Goal: Information Seeking & Learning: Understand process/instructions

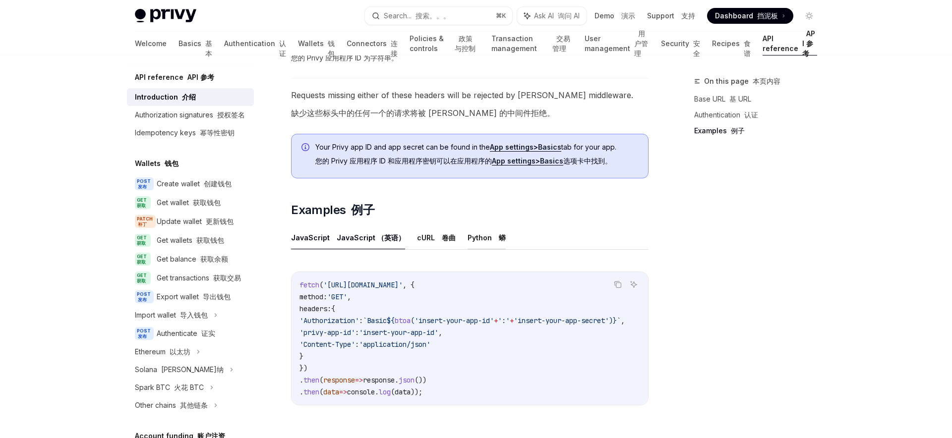
click at [468, 237] on button "Python 蟒" at bounding box center [487, 237] width 38 height 23
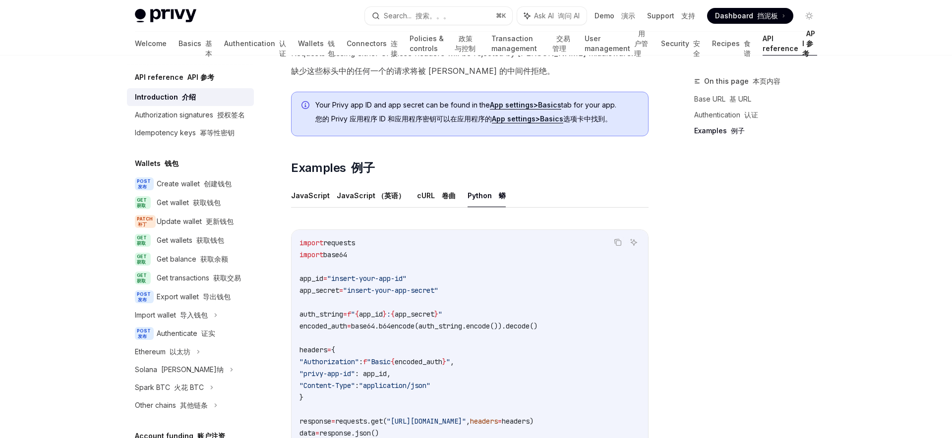
scroll to position [858, 0]
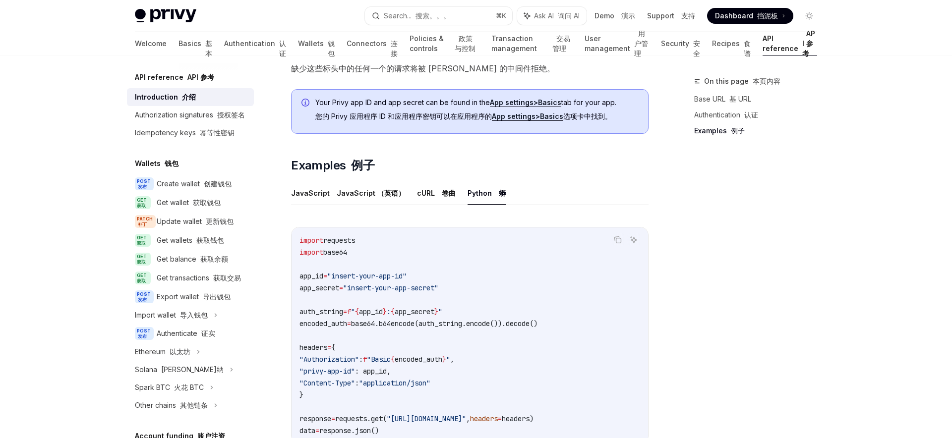
click at [439, 361] on span "encoded_auth" at bounding box center [419, 359] width 48 height 9
click at [362, 318] on code "import requests import base64 app_id = "insert-your-app-id" app_secret = "inser…" at bounding box center [470, 336] width 341 height 202
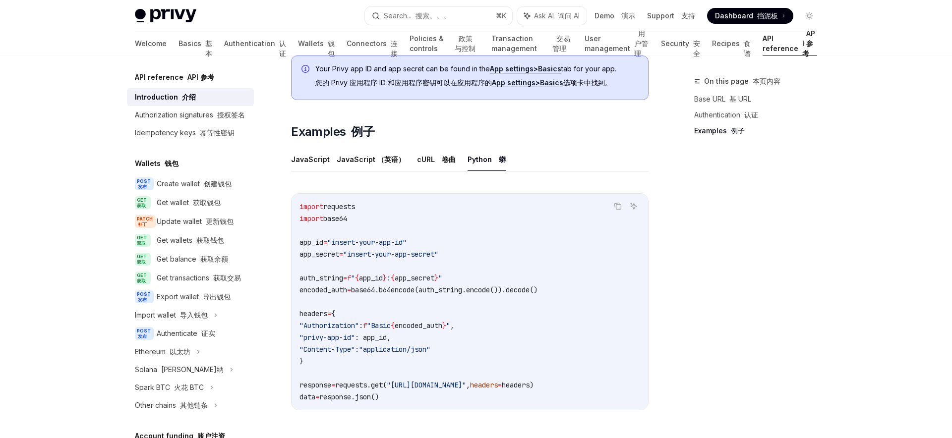
scroll to position [917, 0]
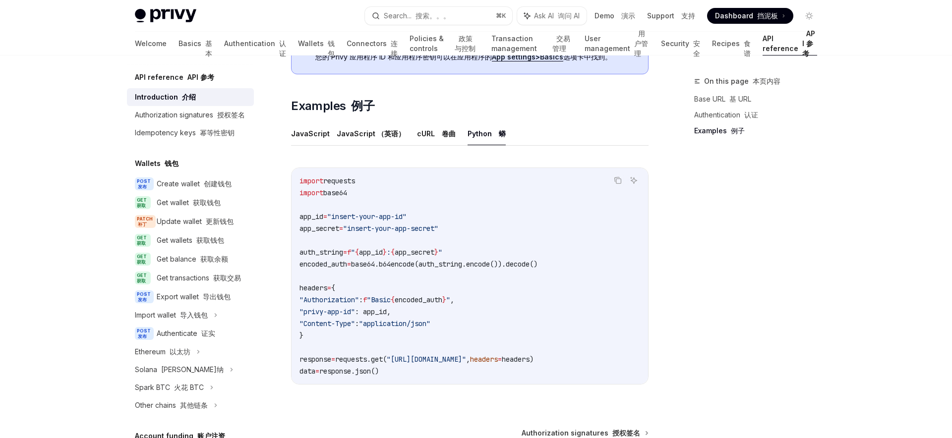
copy code "auth_string = f " { app_id } : { app_secret } " encoded_auth = base64.b64encode…"
drag, startPoint x: 301, startPoint y: 254, endPoint x: 573, endPoint y: 265, distance: 272.5
click at [573, 265] on code "import requests import base64 app_id = "insert-your-app-id" app_secret = "inser…" at bounding box center [470, 276] width 341 height 202
click at [387, 281] on code "import requests import base64 app_id = "insert-your-app-id" app_secret = "inser…" at bounding box center [470, 276] width 341 height 202
click at [338, 196] on span "base64" at bounding box center [335, 192] width 24 height 9
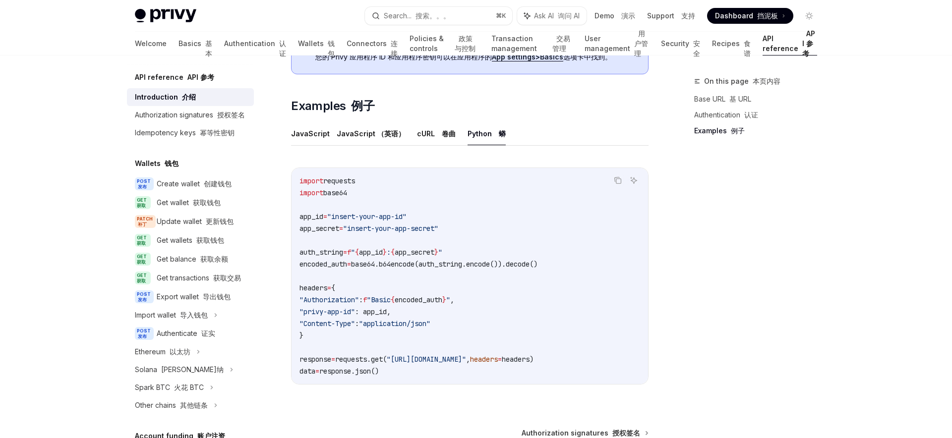
click at [338, 196] on span "base64" at bounding box center [335, 192] width 24 height 9
copy span "base64"
click at [354, 194] on code "import requests import base64 app_id = "insert-your-app-id" app_secret = "inser…" at bounding box center [470, 276] width 341 height 202
drag, startPoint x: 354, startPoint y: 194, endPoint x: 301, endPoint y: 194, distance: 53.1
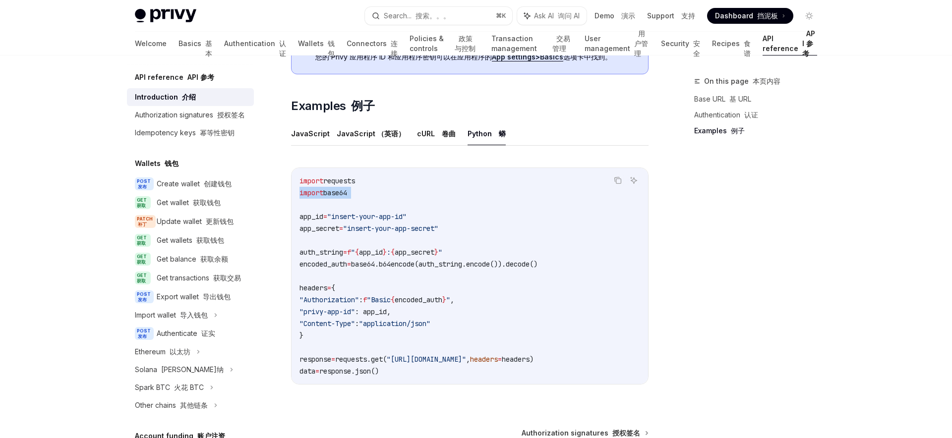
click at [301, 194] on code "import requests import base64 app_id = "insert-your-app-id" app_secret = "inser…" at bounding box center [470, 276] width 341 height 202
click at [442, 304] on span "encoded_auth" at bounding box center [419, 300] width 48 height 9
copy span ""Content-Type" : "application/json""
drag, startPoint x: 316, startPoint y: 325, endPoint x: 460, endPoint y: 326, distance: 144.3
click at [460, 326] on code "import requests import base64 app_id = "insert-your-app-id" app_secret = "inser…" at bounding box center [470, 276] width 341 height 202
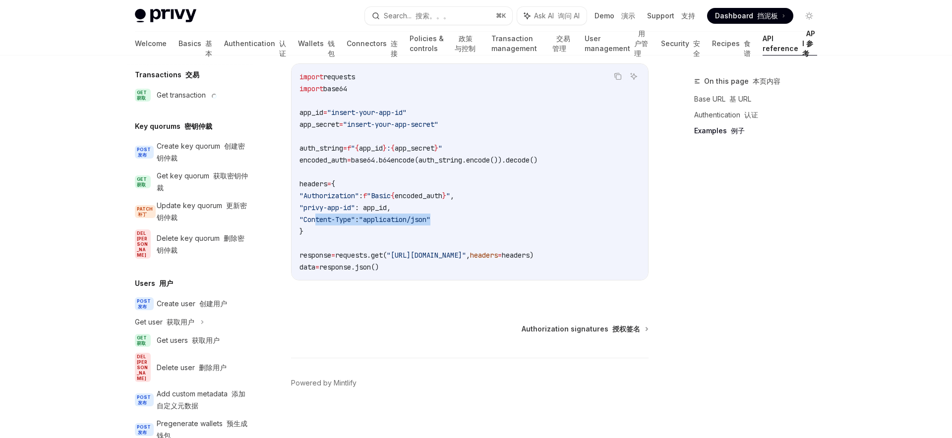
scroll to position [1027, 0]
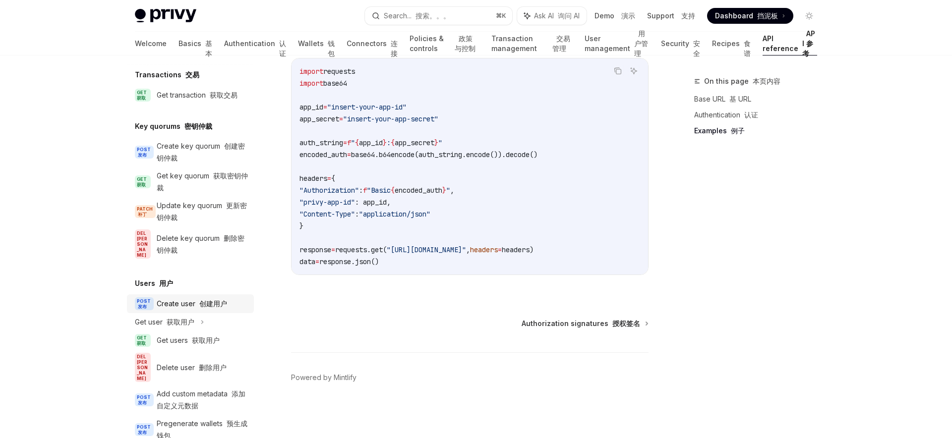
click at [196, 300] on font at bounding box center [197, 304] width 4 height 8
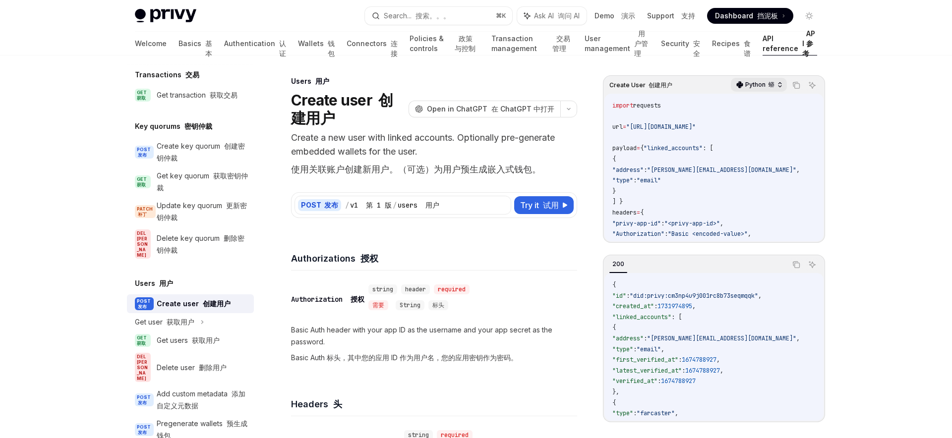
click at [756, 88] on p "Python 蟒" at bounding box center [759, 85] width 29 height 8
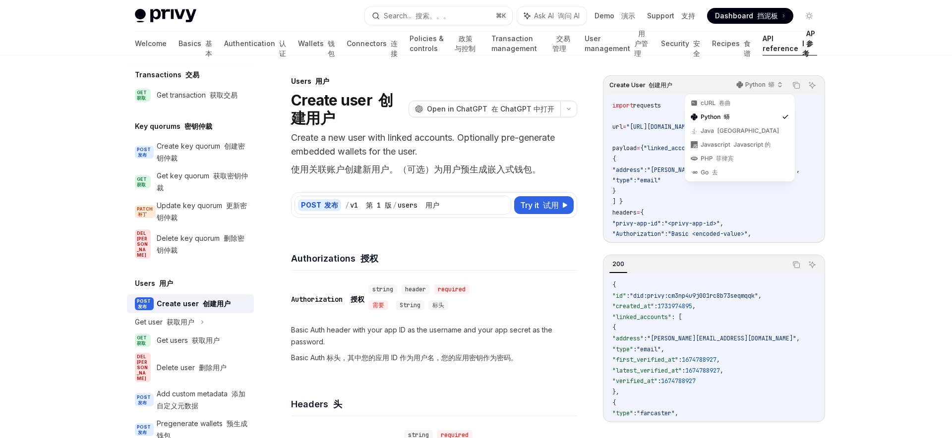
click at [643, 167] on span ""address"" at bounding box center [627, 170] width 31 height 8
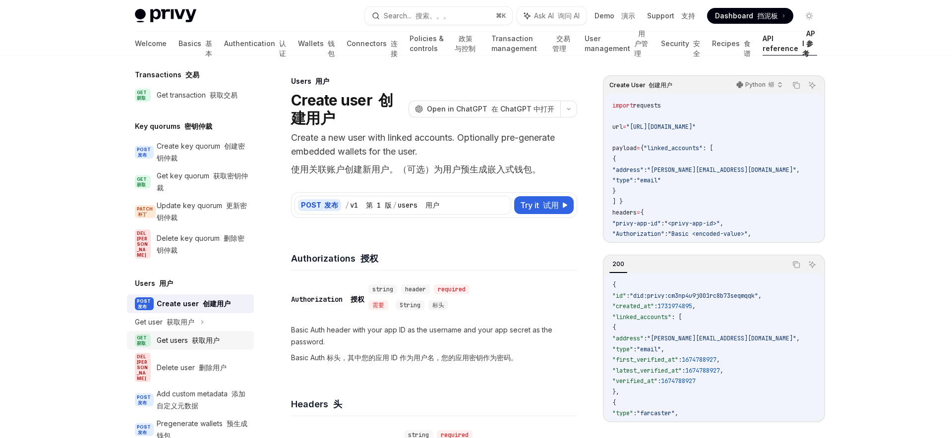
click at [167, 335] on div "Get users 获取用户" at bounding box center [188, 341] width 63 height 12
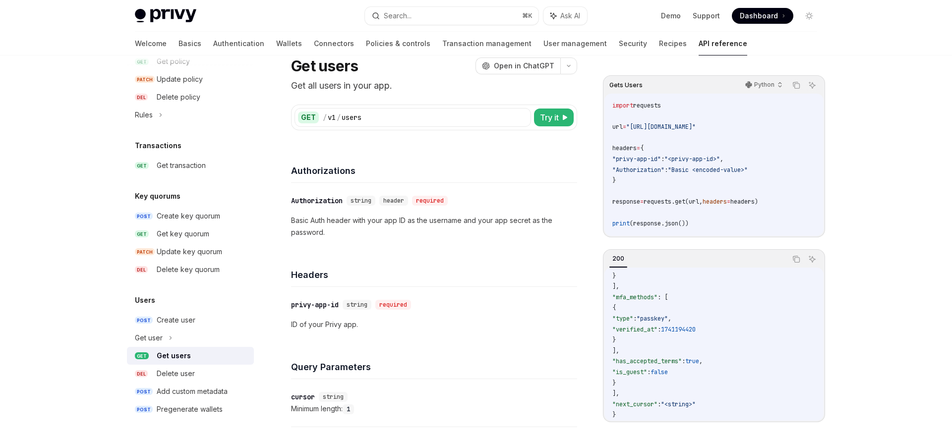
scroll to position [29, 0]
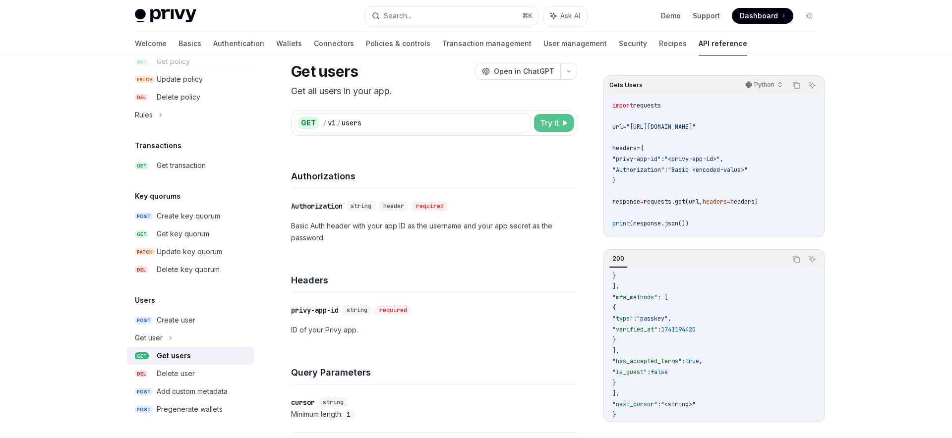
click at [548, 124] on span "Try it" at bounding box center [549, 123] width 19 height 12
type textarea "*"
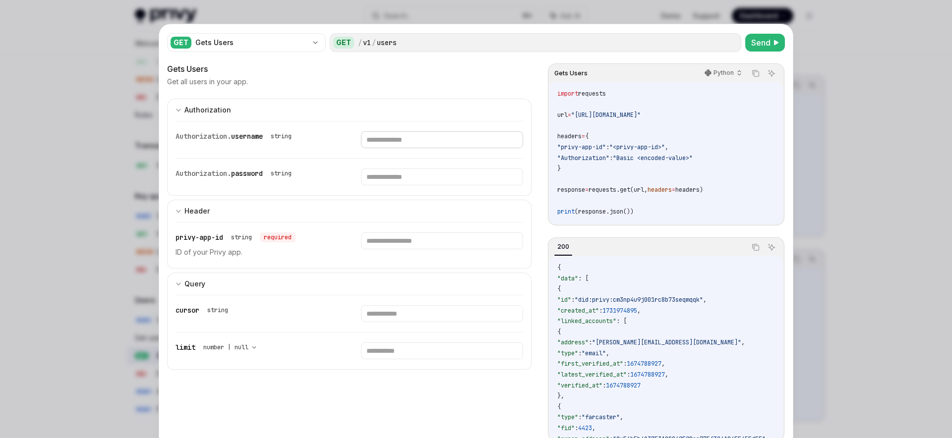
click at [386, 143] on input "text" at bounding box center [442, 139] width 162 height 17
click at [377, 148] on input "text" at bounding box center [442, 139] width 162 height 17
click at [405, 355] on input "number" at bounding box center [442, 351] width 162 height 17
click at [516, 347] on input "*" at bounding box center [442, 351] width 162 height 17
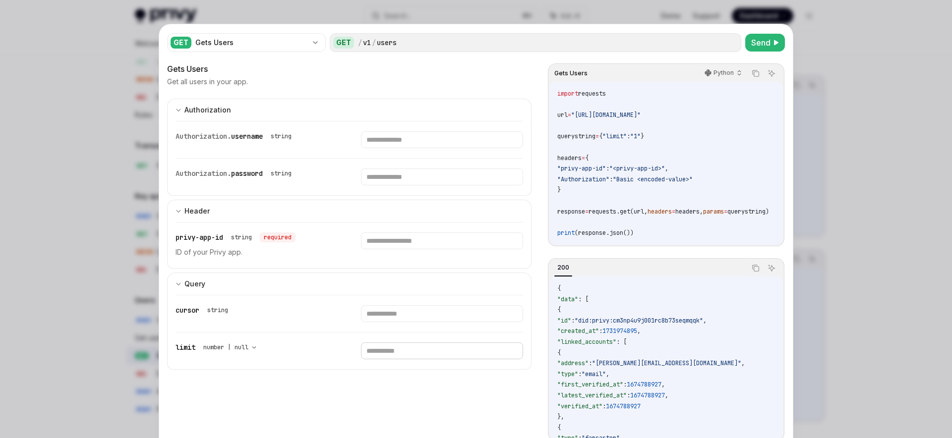
click at [516, 347] on input "*" at bounding box center [442, 351] width 162 height 17
type input "*"
click at [516, 347] on input "*" at bounding box center [442, 351] width 162 height 17
click at [642, 213] on span "requests.get(url," at bounding box center [618, 212] width 59 height 8
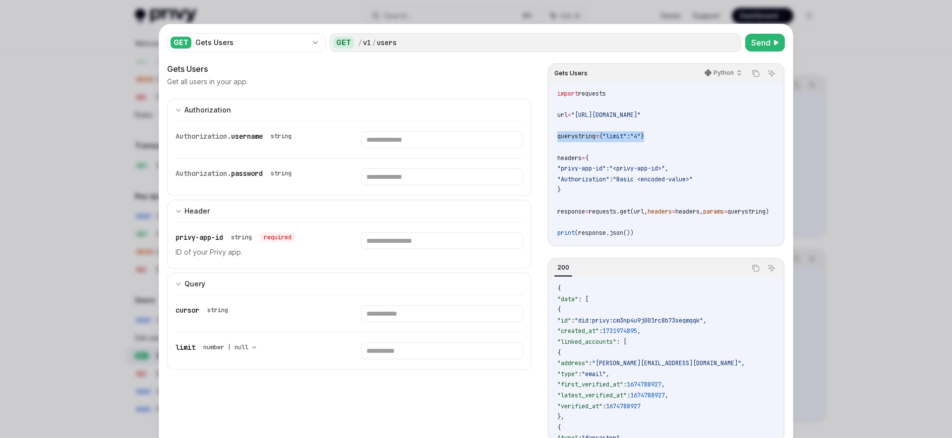
drag, startPoint x: 558, startPoint y: 136, endPoint x: 662, endPoint y: 134, distance: 103.2
click at [662, 134] on code "import requests url = "[URL][DOMAIN_NAME]" querystring = { "limit" : "4" } head…" at bounding box center [675, 164] width 236 height 150
copy span "querystring = { "limit" : "4" }"
click at [726, 186] on code "import requests url = "[URL][DOMAIN_NAME]" querystring = { "limit" : "4" } head…" at bounding box center [675, 164] width 236 height 150
click at [580, 133] on span "querystring" at bounding box center [576, 136] width 38 height 8
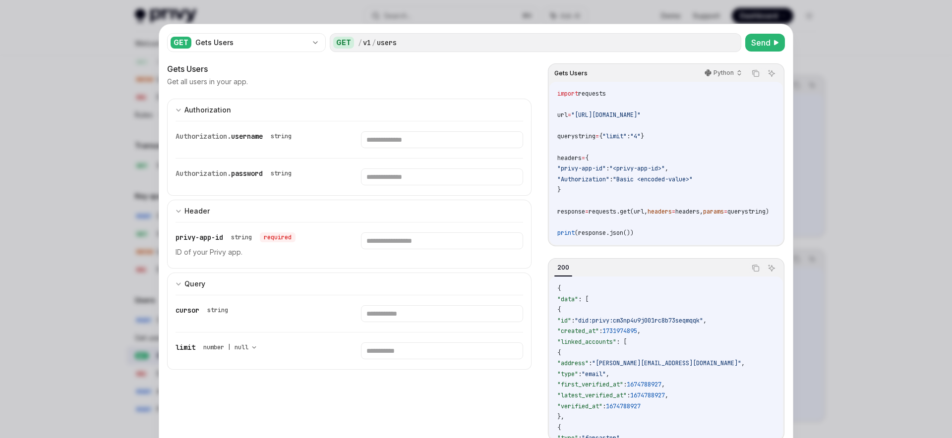
click at [792, 216] on div "**********" at bounding box center [476, 244] width 634 height 441
click at [841, 219] on div at bounding box center [476, 219] width 952 height 438
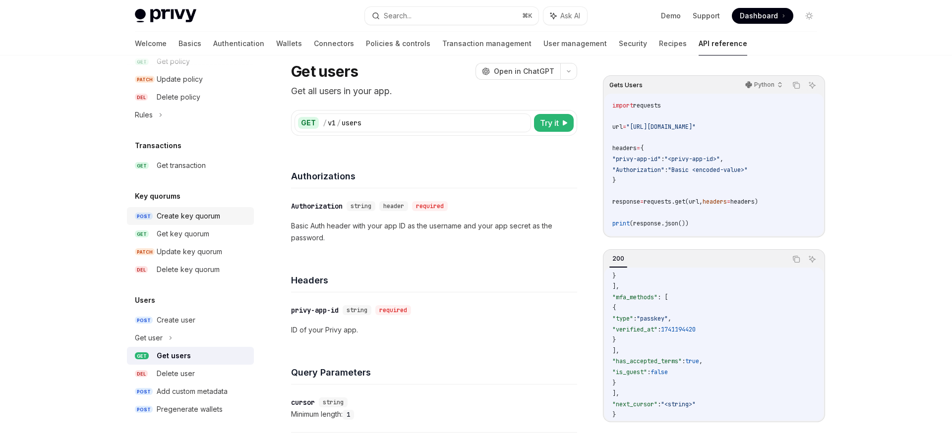
click at [190, 217] on div "Create key quorum" at bounding box center [188, 216] width 63 height 12
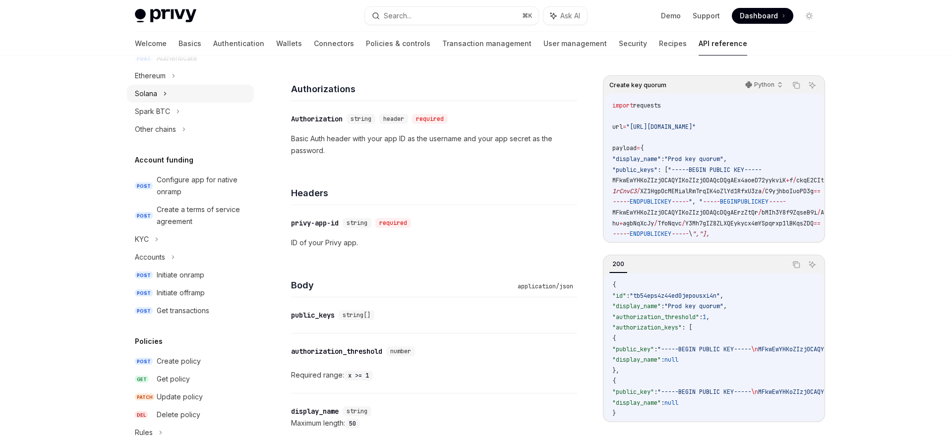
scroll to position [586, 0]
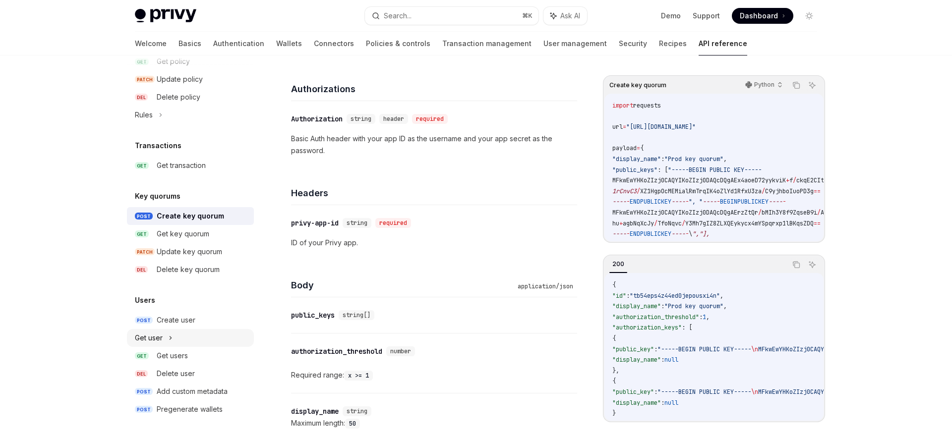
click at [161, 339] on div "Get user" at bounding box center [149, 338] width 28 height 12
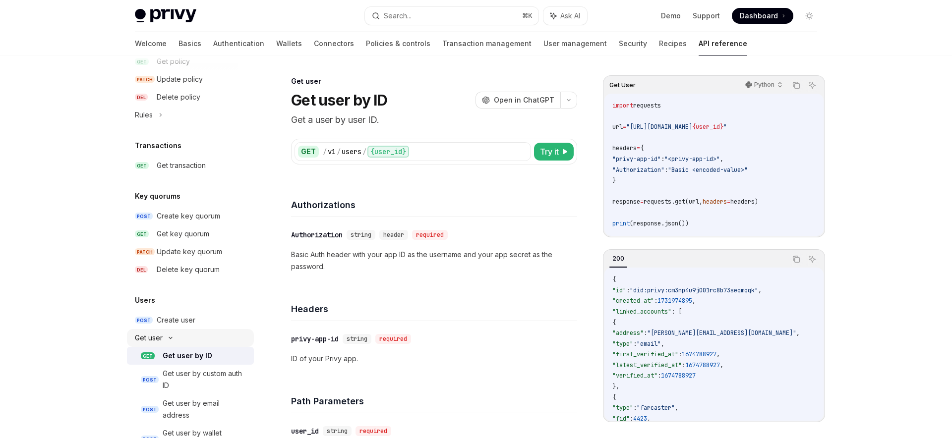
click at [164, 336] on div "Get user" at bounding box center [190, 338] width 127 height 18
click at [169, 339] on icon at bounding box center [171, 338] width 4 height 12
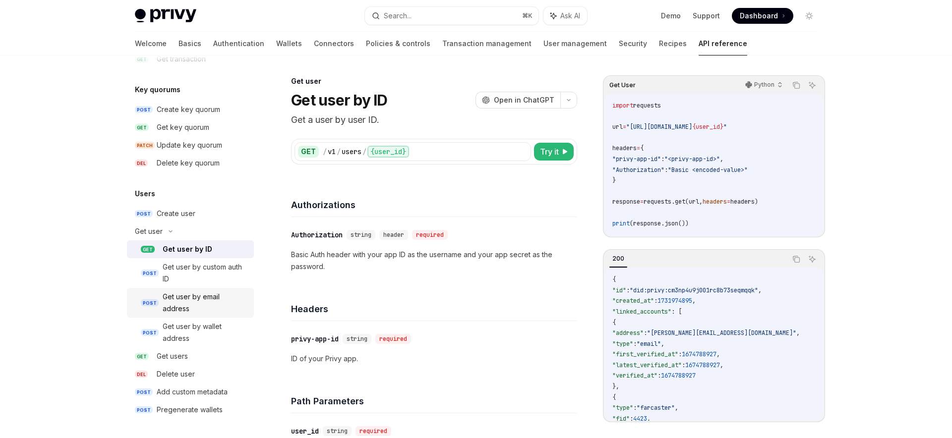
scroll to position [693, 0]
click at [180, 360] on div "Get users" at bounding box center [172, 356] width 31 height 12
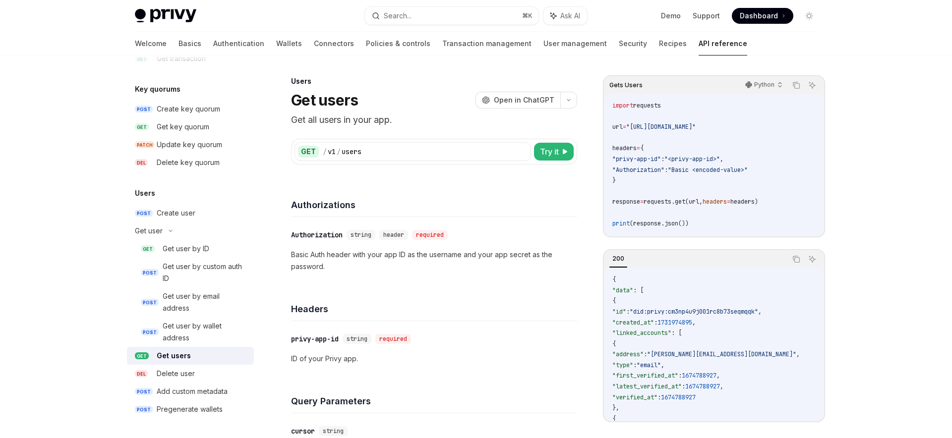
type textarea "*"
click at [365, 319] on div "Headers" at bounding box center [434, 303] width 286 height 37
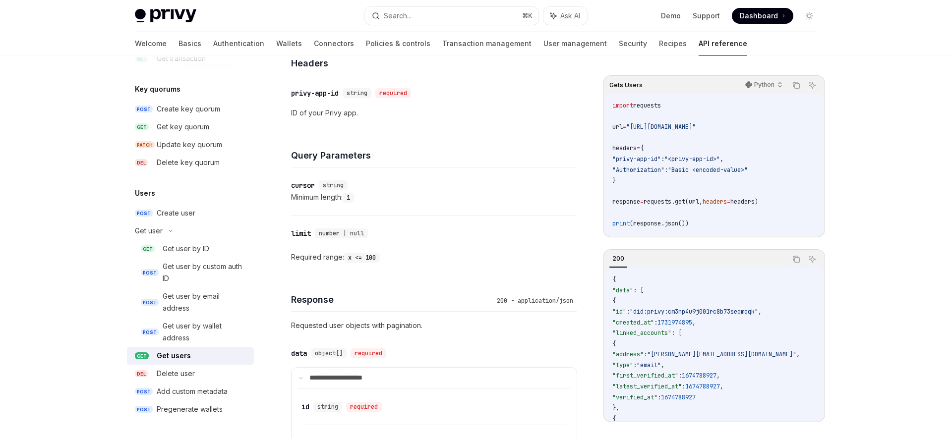
scroll to position [248, 0]
click at [304, 184] on div "cursor" at bounding box center [303, 183] width 24 height 10
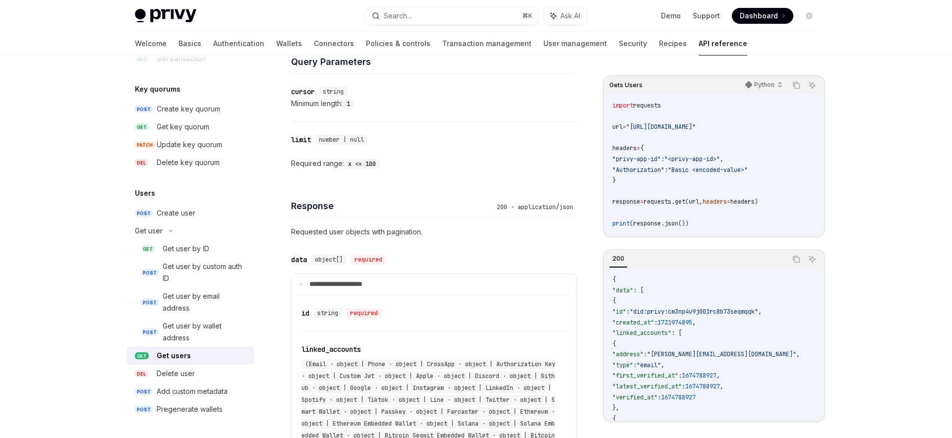
scroll to position [328, 0]
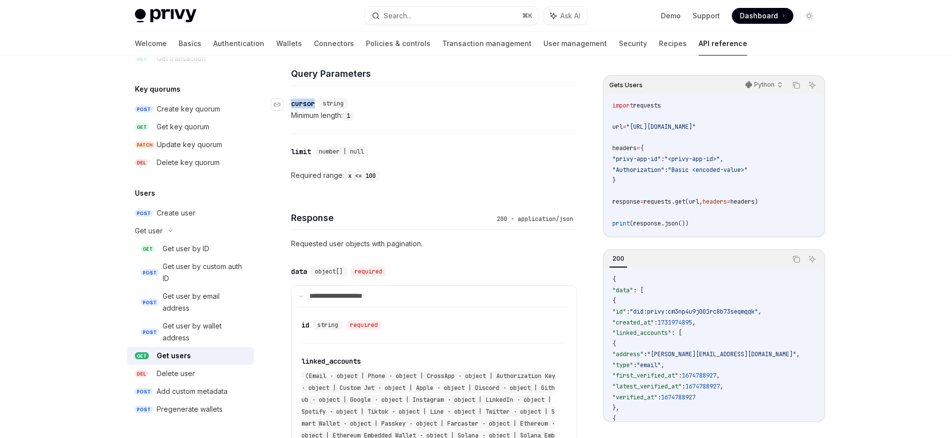
drag, startPoint x: 316, startPoint y: 102, endPoint x: 293, endPoint y: 103, distance: 23.8
click at [293, 103] on div "​ cursor string" at bounding box center [321, 104] width 60 height 10
